Goal: Task Accomplishment & Management: Manage account settings

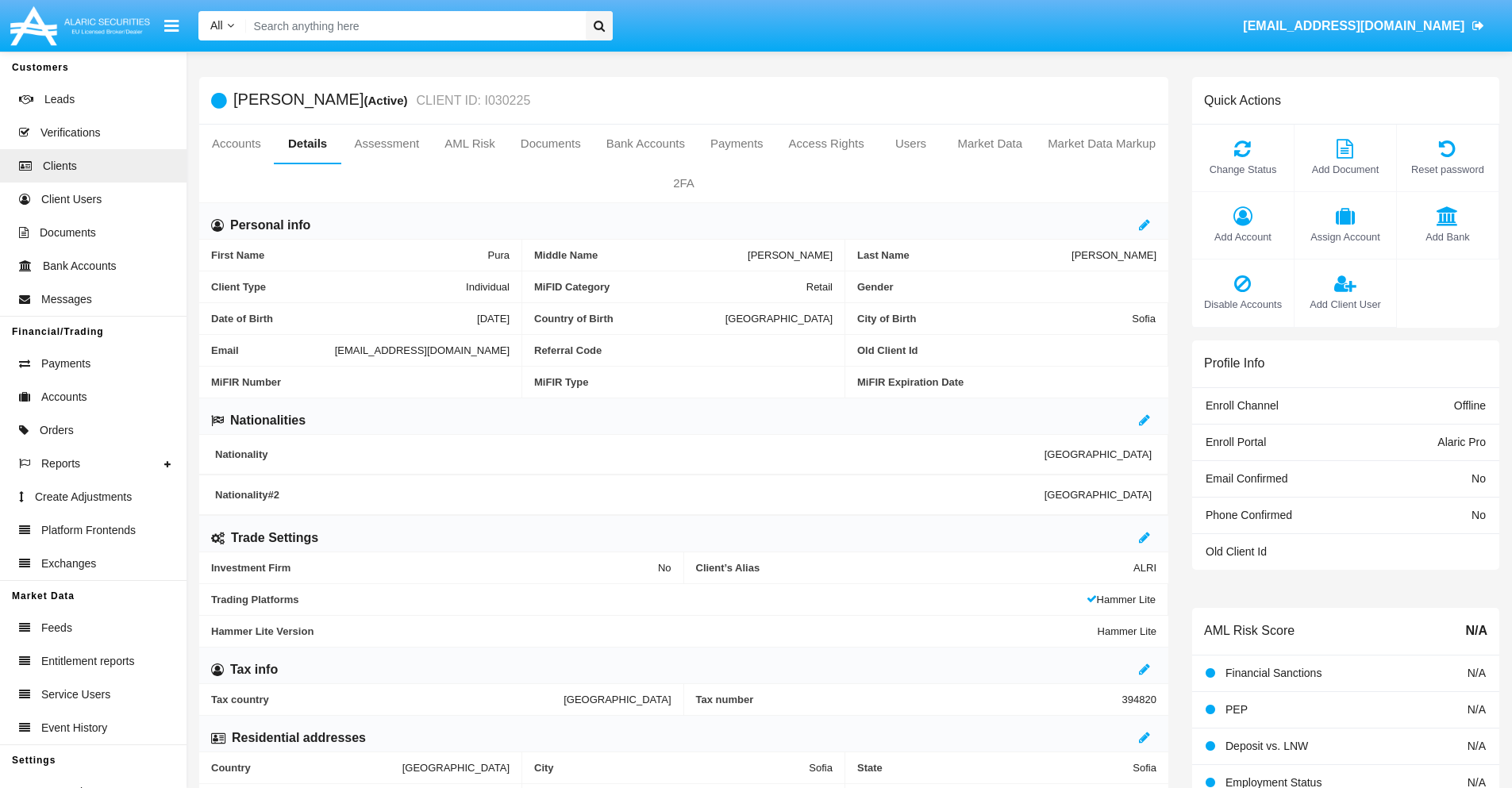
click at [990, 143] on link "Market Data" at bounding box center [989, 143] width 90 height 38
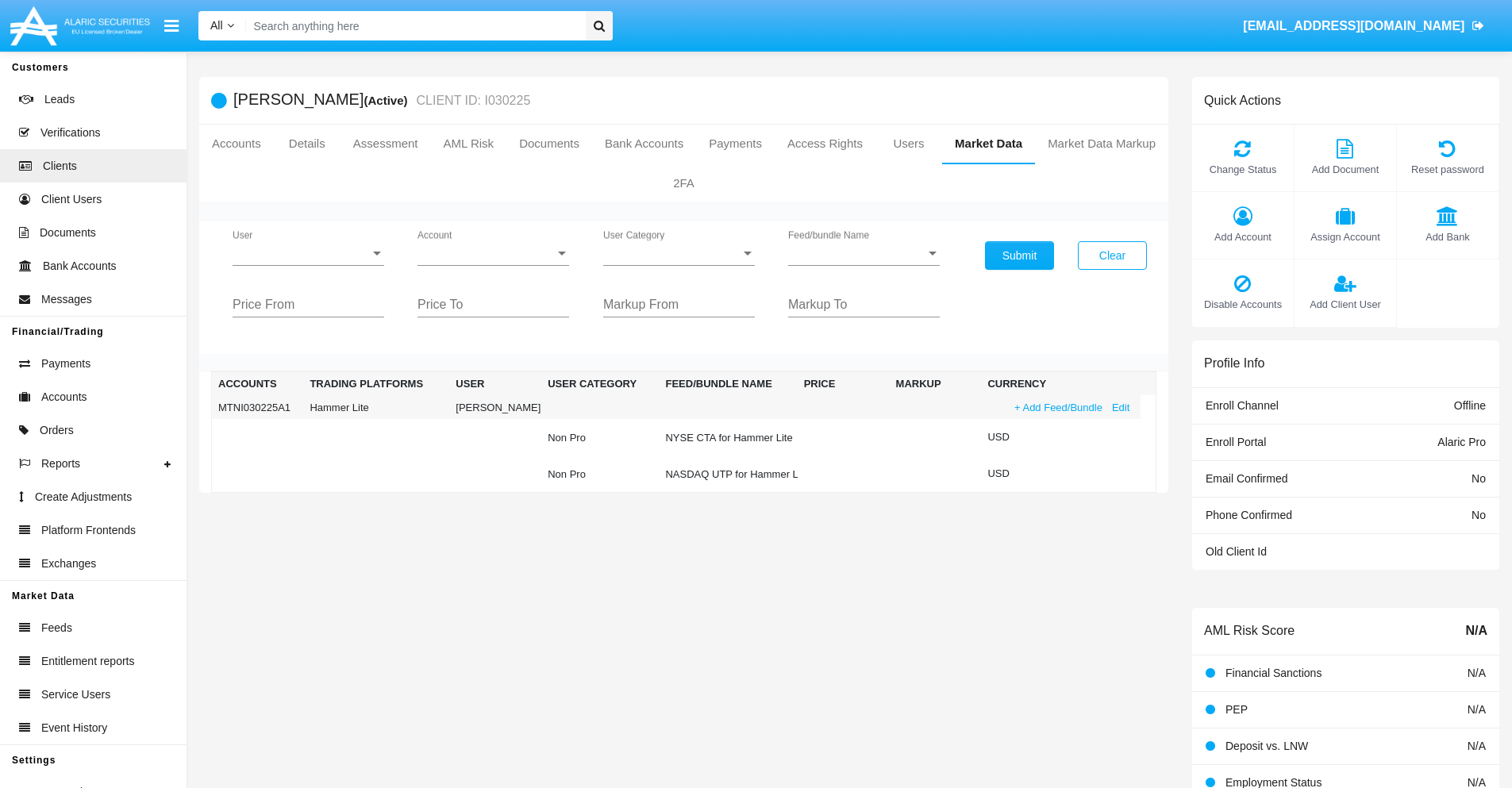
click at [1056, 407] on link "+ Add Feed/Bundle" at bounding box center [1058, 407] width 98 height 17
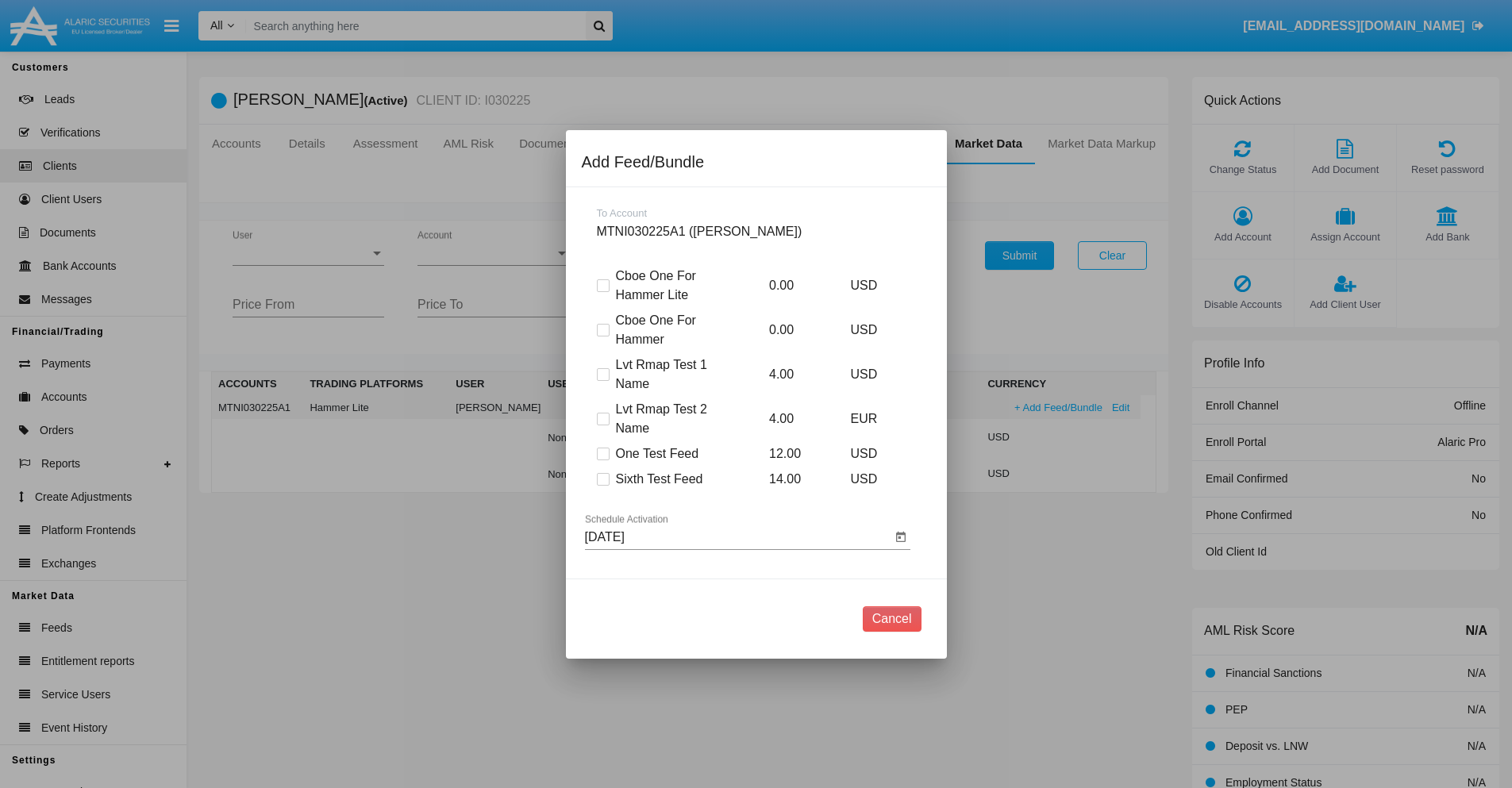
click at [602, 478] on span at bounding box center [602, 478] width 12 height 12
click at [602, 485] on input "Sixth Test Feed" at bounding box center [602, 485] width 1 height 1
checkbox input "true"
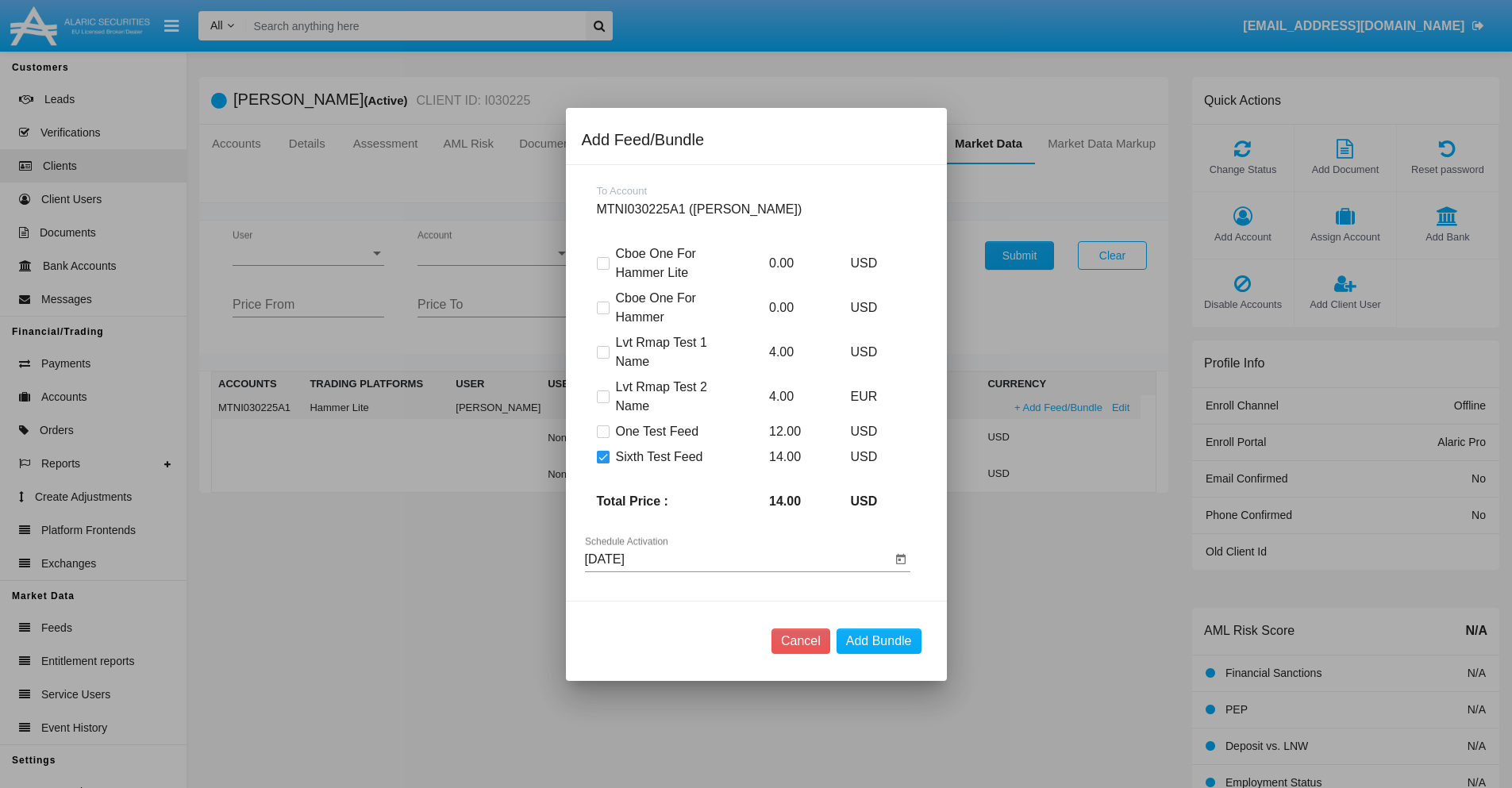
click at [737, 558] on input "[DATE]" at bounding box center [738, 558] width 306 height 14
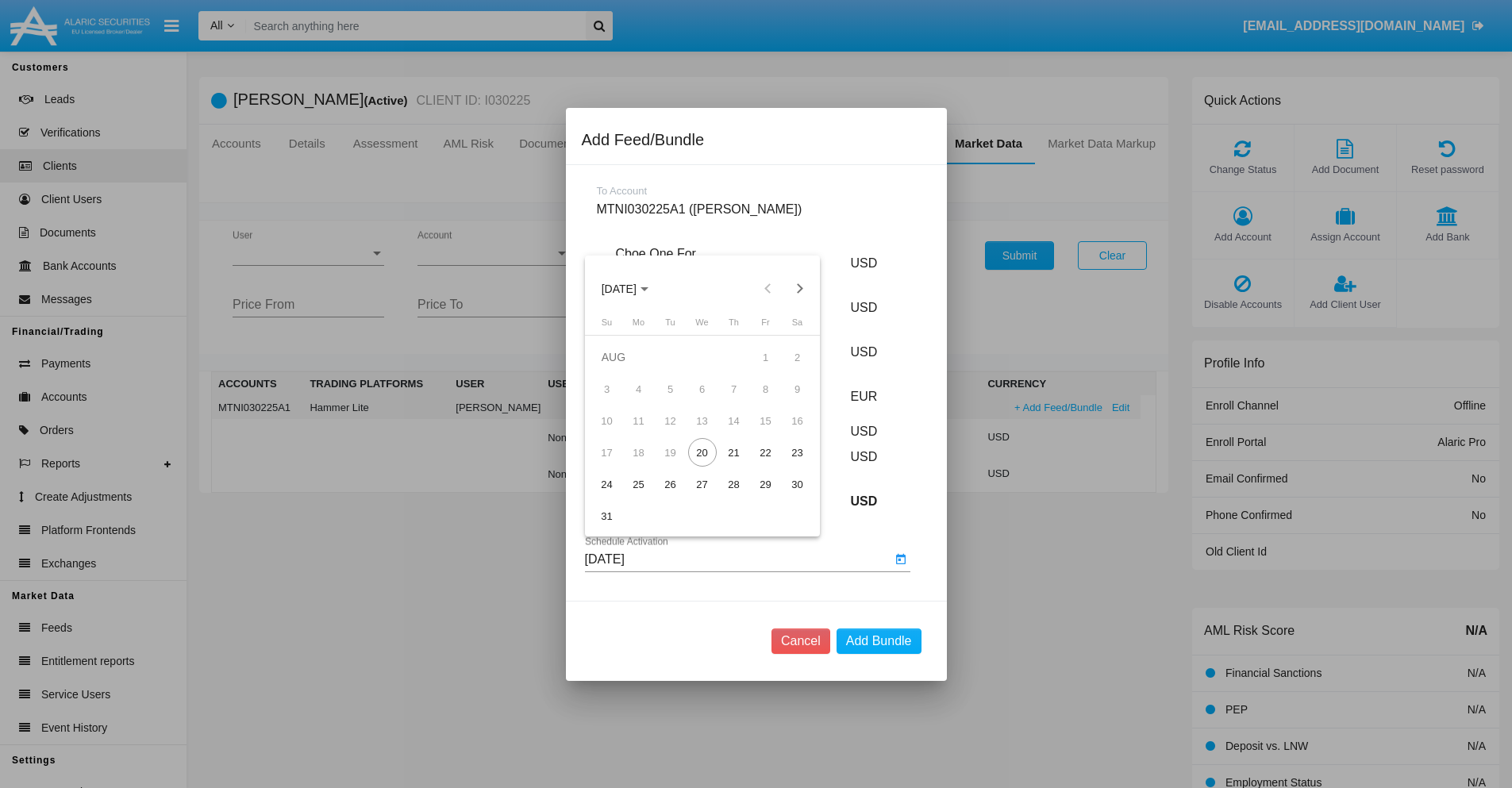
click at [633, 288] on span "AUG 2025" at bounding box center [618, 288] width 35 height 12
click at [784, 432] on div "2027" at bounding box center [784, 433] width 50 height 28
click at [673, 432] on div "OCT" at bounding box center [673, 433] width 50 height 28
click at [765, 452] on div "22" at bounding box center [765, 452] width 28 height 28
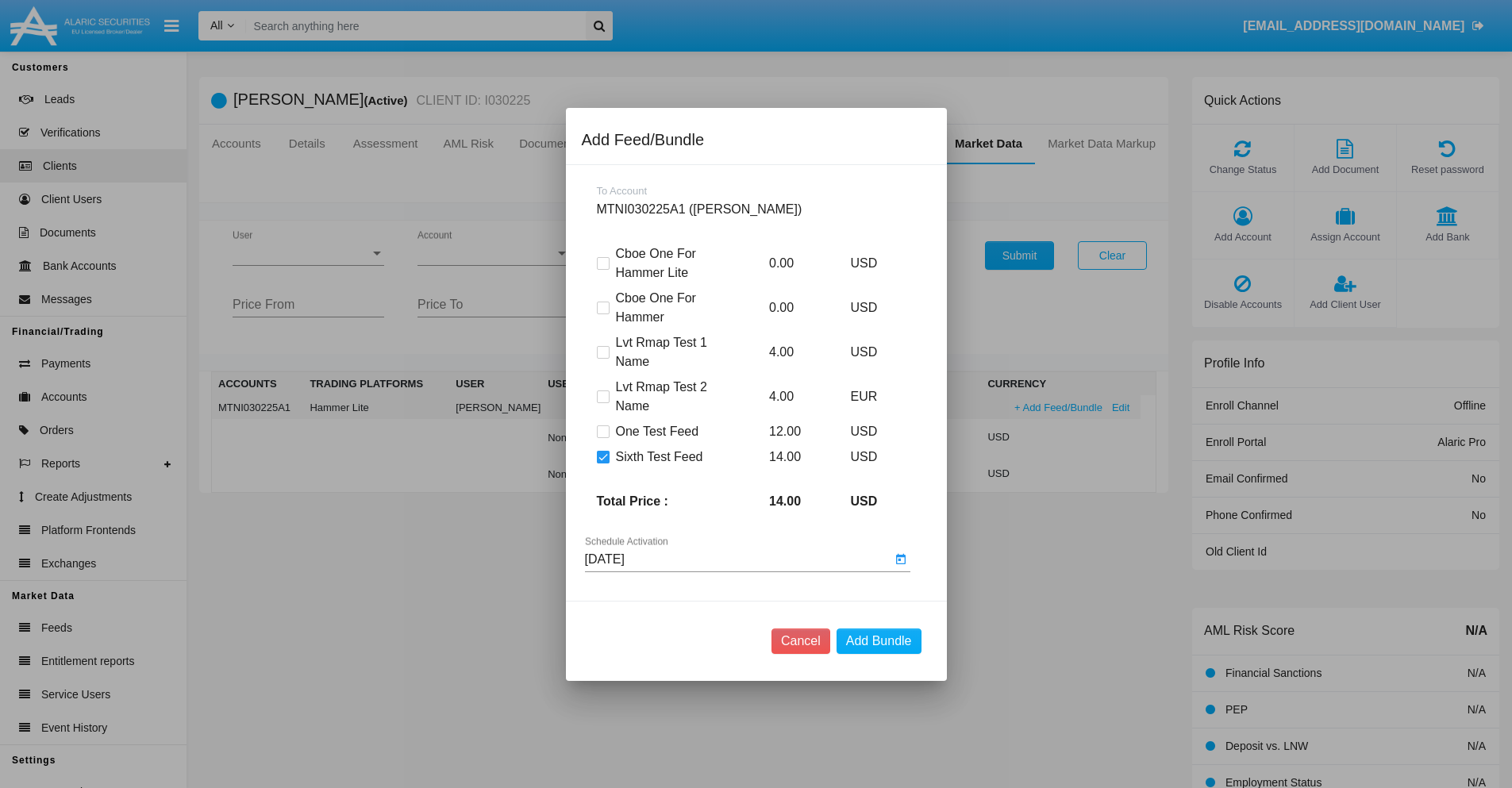
type input "10/22/27"
click at [879, 640] on button "Add Bundle" at bounding box center [879, 641] width 85 height 26
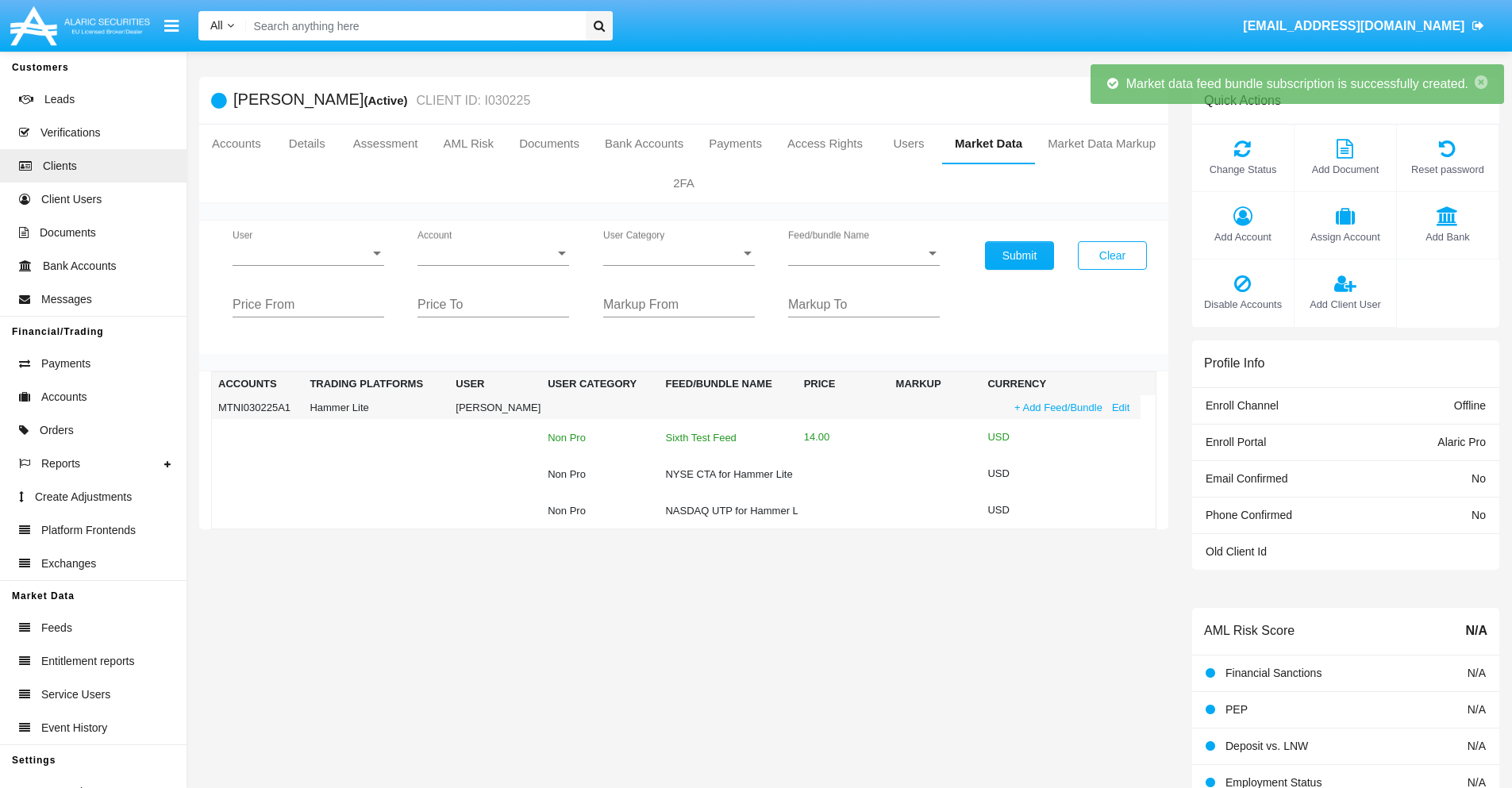
click at [726, 437] on div "Sixth Test Feed" at bounding box center [728, 437] width 125 height 10
